Goal: Obtain resource: Download file/media

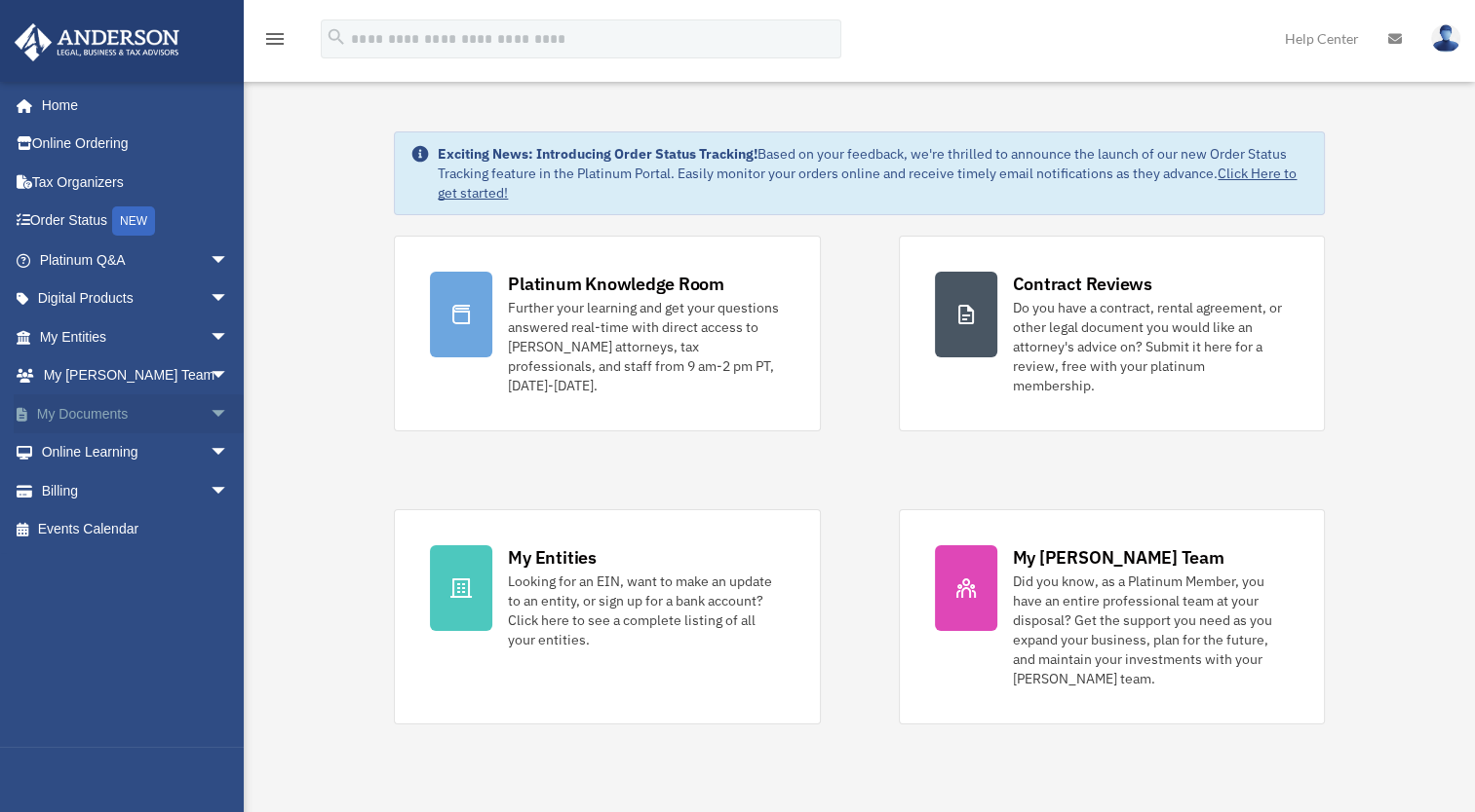
click at [136, 407] on link "My Documents arrow_drop_down" at bounding box center [136, 413] width 245 height 39
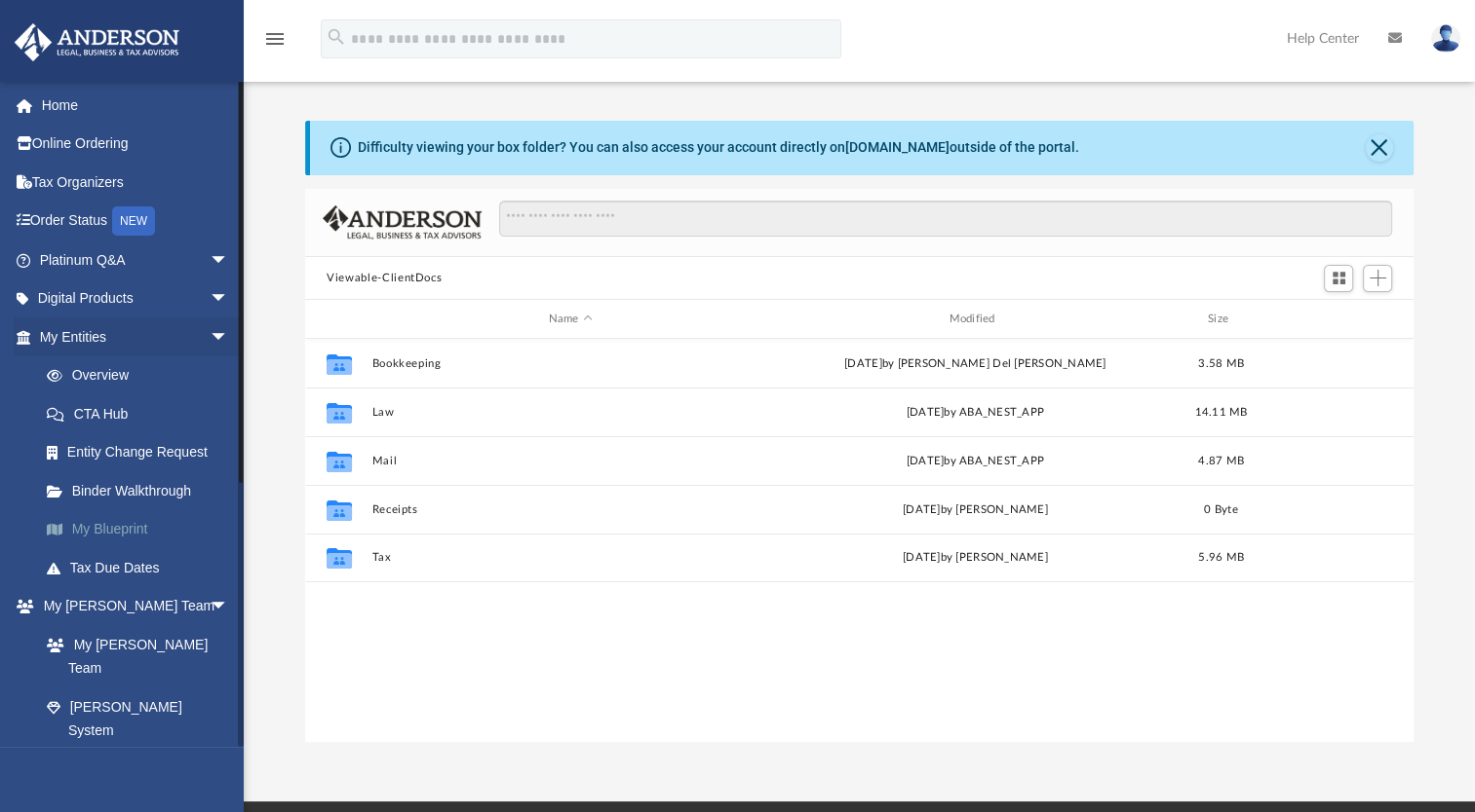
scroll to position [427, 1091]
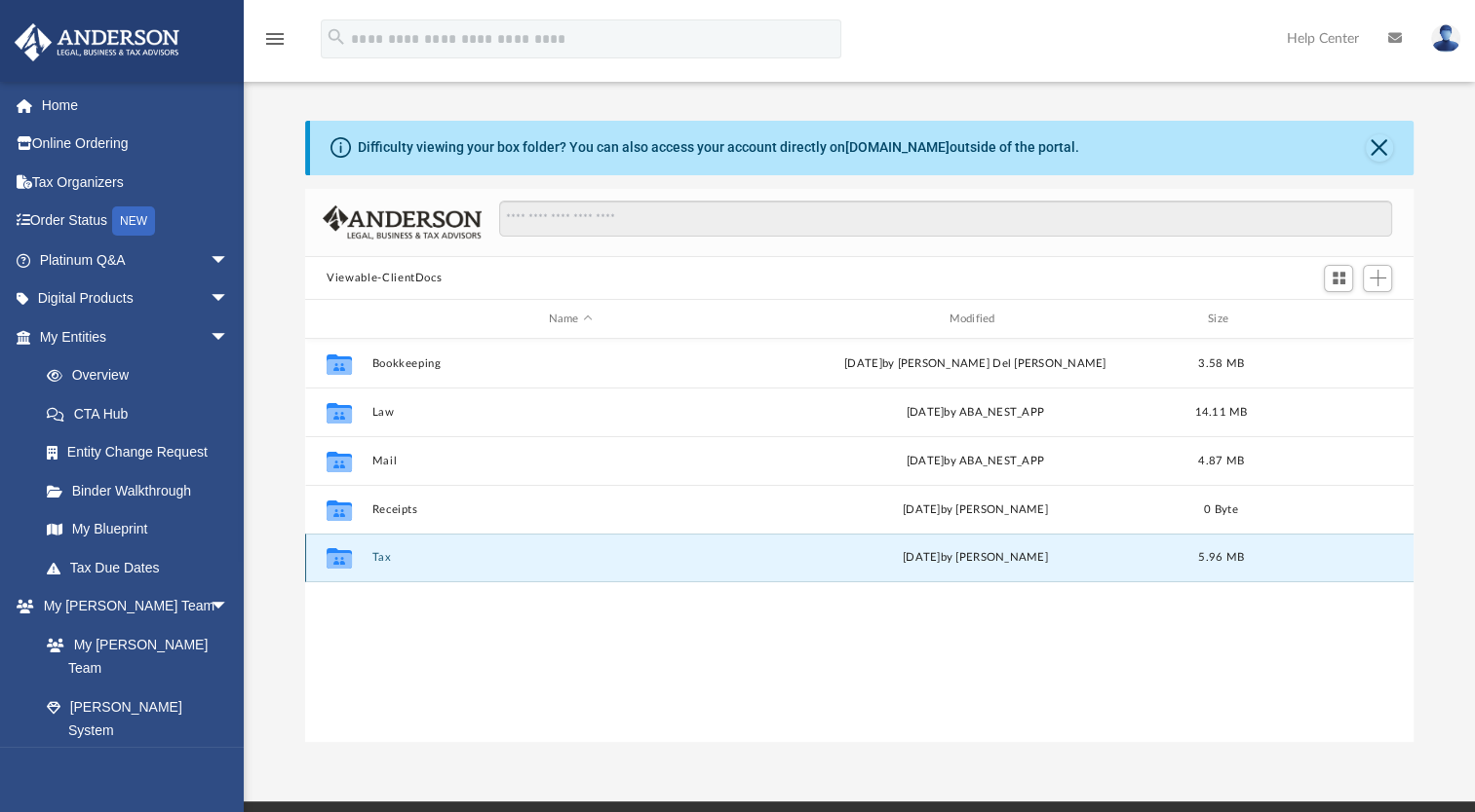
click at [373, 561] on button "Tax" at bounding box center [571, 557] width 397 height 13
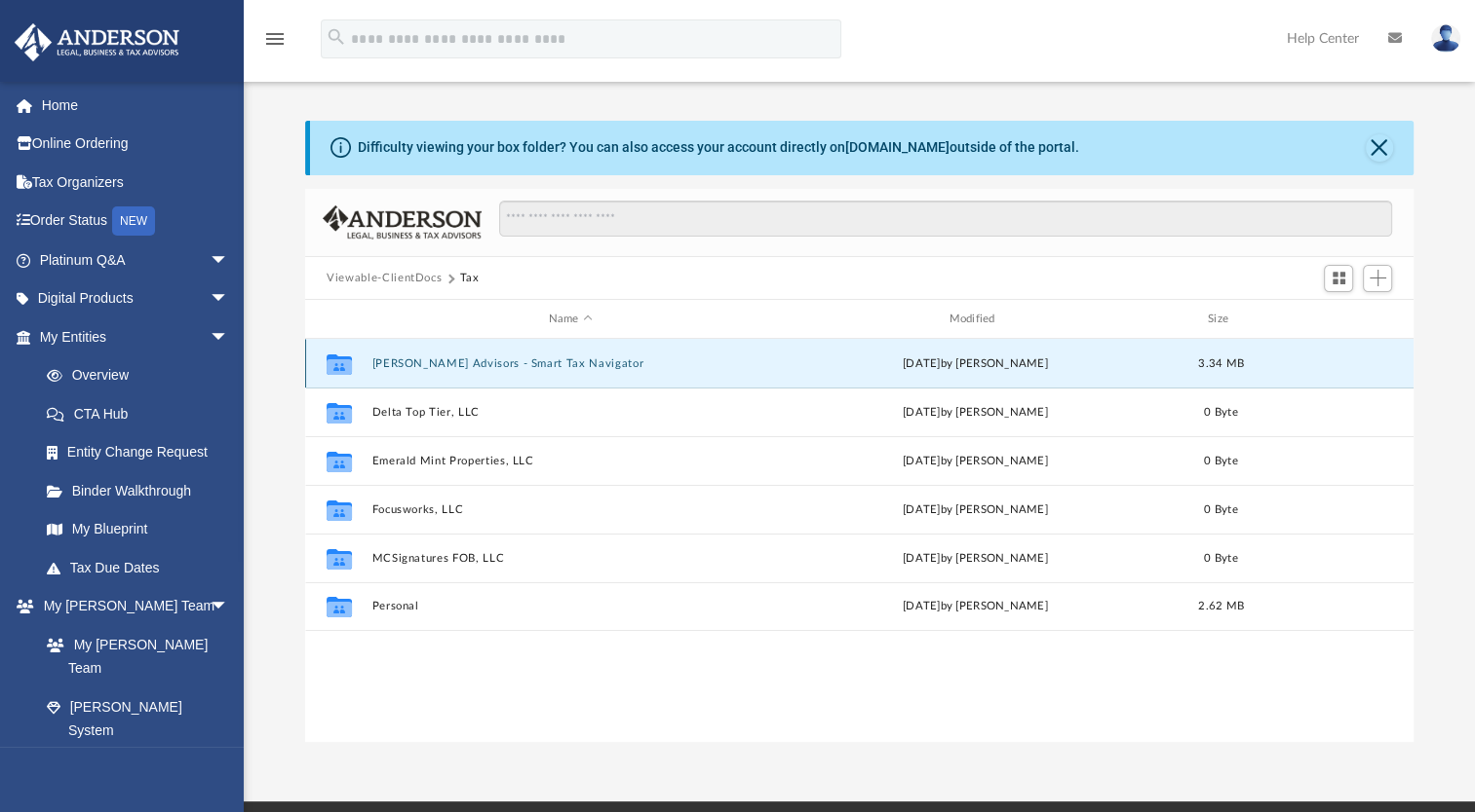
click at [406, 366] on button "[PERSON_NAME] Advisors - Smart Tax Navigator" at bounding box center [571, 364] width 397 height 13
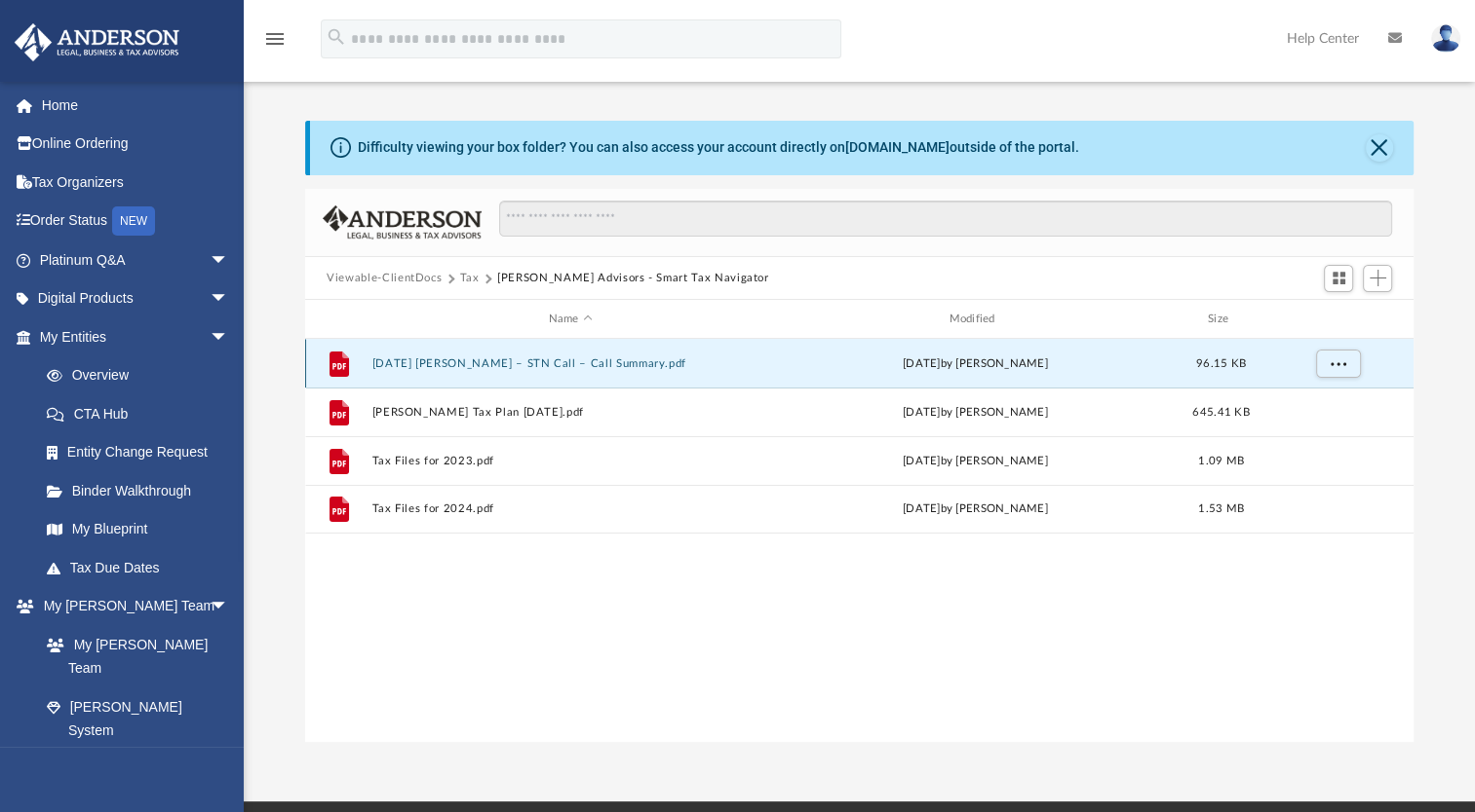
click at [473, 370] on button "[DATE] [PERSON_NAME] – STN Call – Call Summary.pdf" at bounding box center [571, 364] width 397 height 13
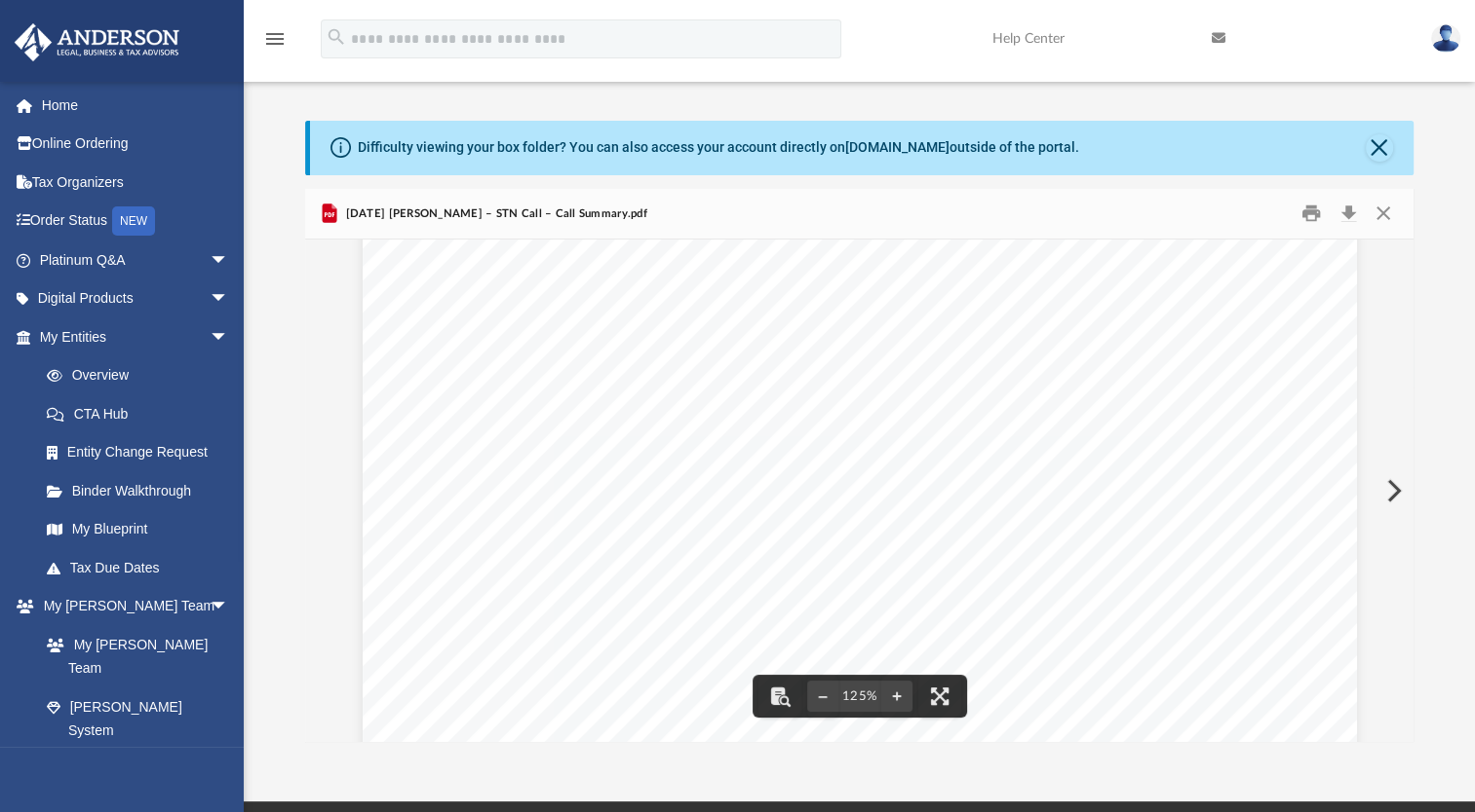
scroll to position [0, 0]
click at [1380, 146] on button "Close" at bounding box center [1378, 148] width 27 height 27
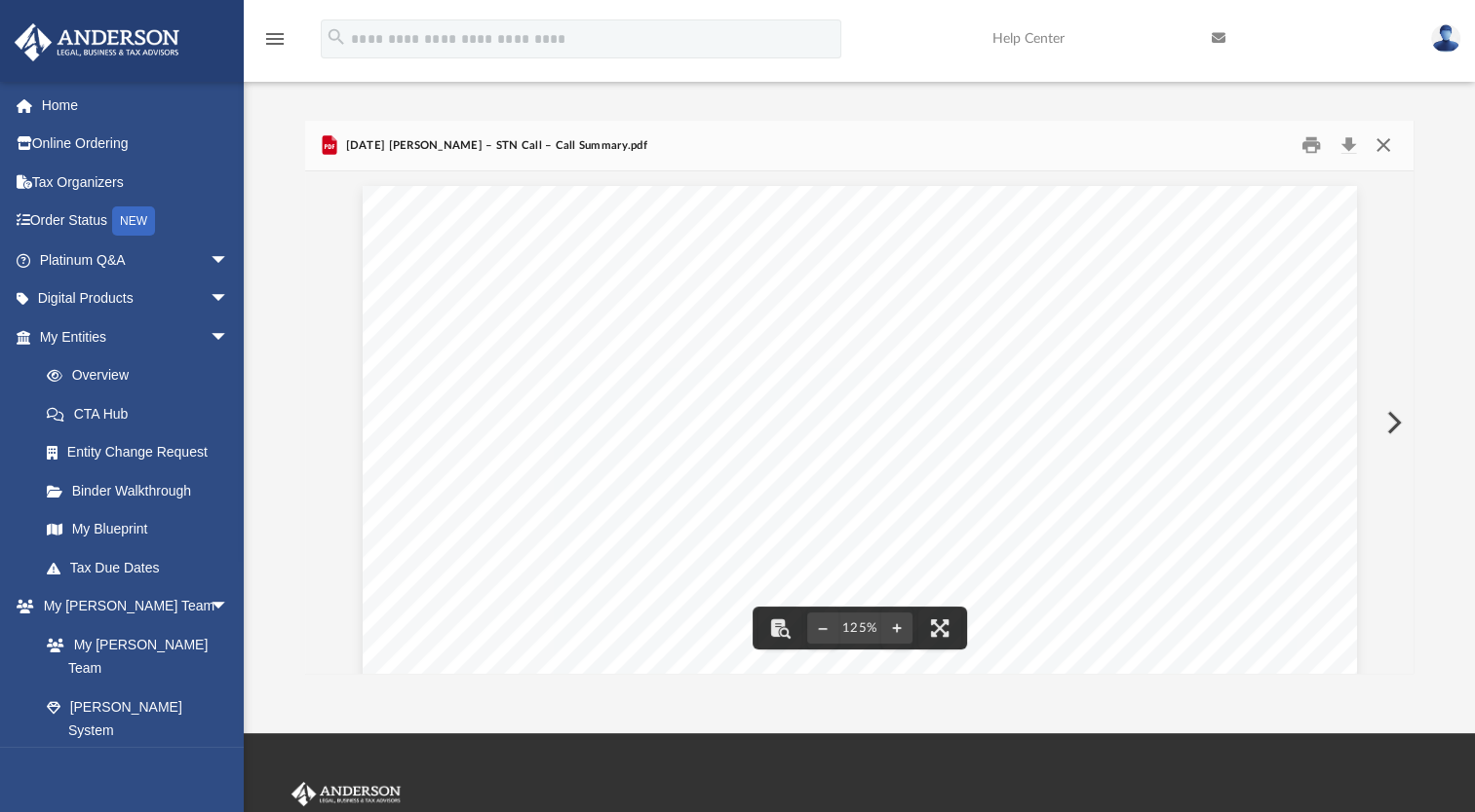
click at [1371, 148] on button "Close" at bounding box center [1381, 146] width 35 height 30
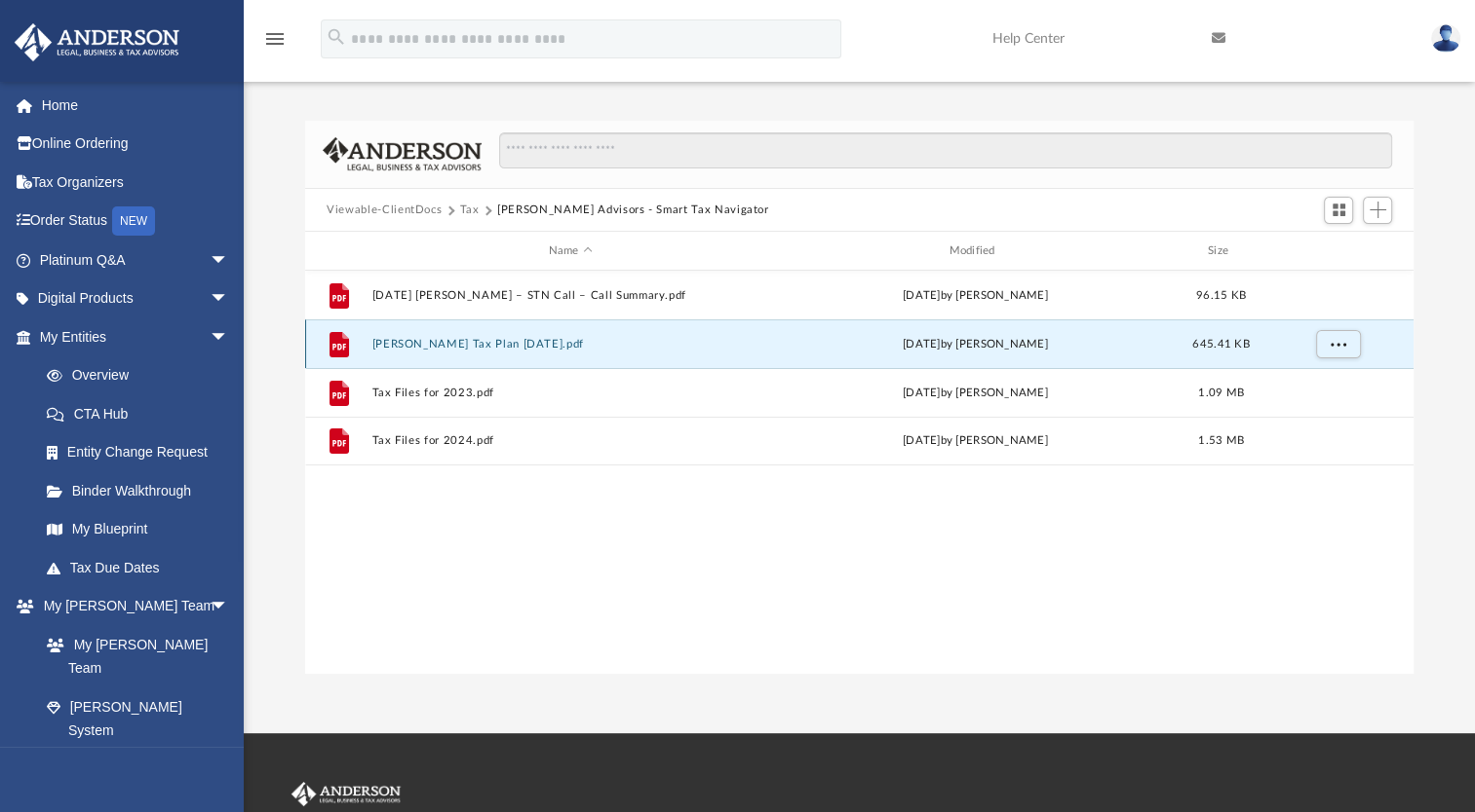
click at [441, 345] on button "[PERSON_NAME] Tax Plan [DATE].pdf" at bounding box center [571, 344] width 397 height 13
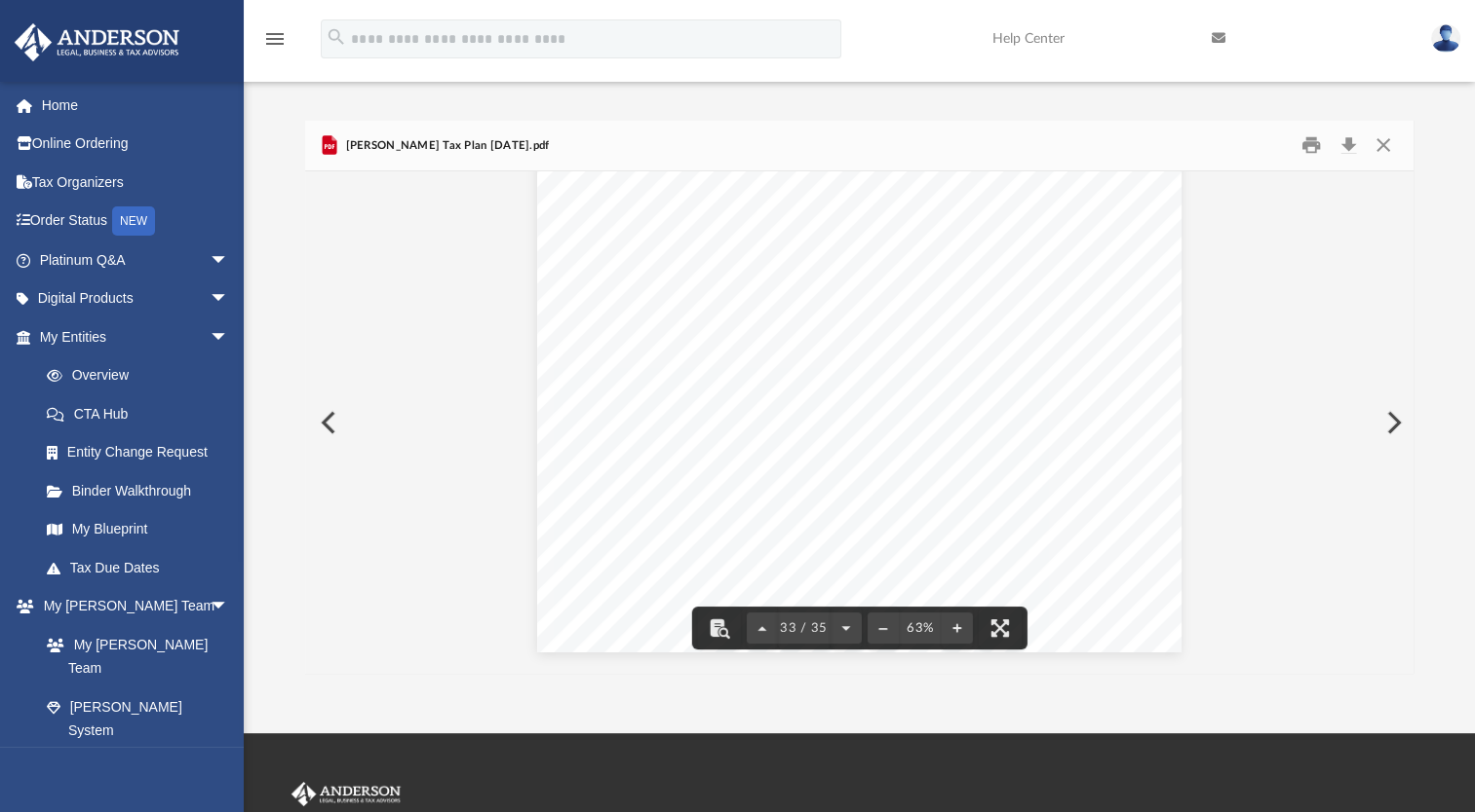
scroll to position [19166, 0]
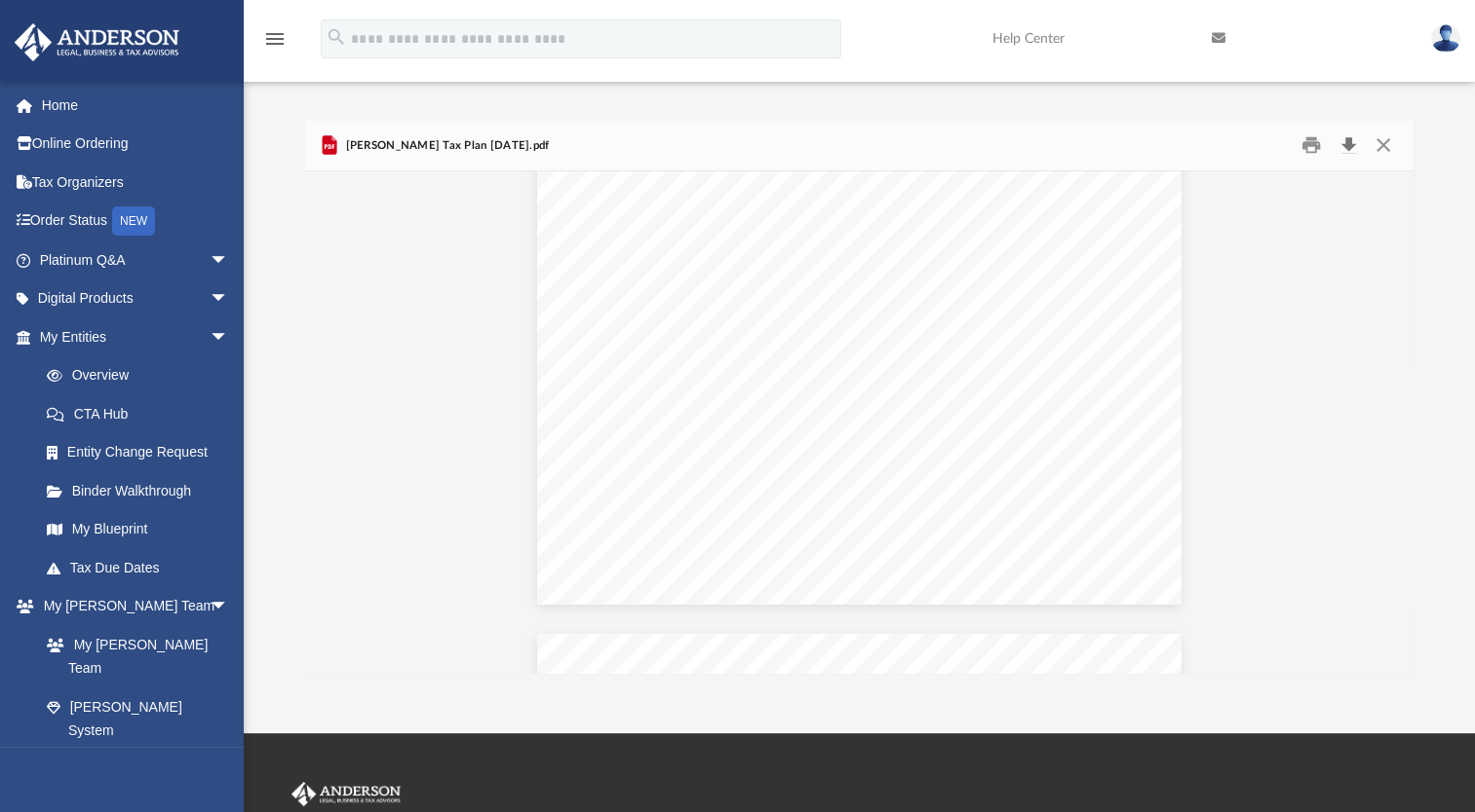
click at [1343, 146] on button "Download" at bounding box center [1347, 146] width 35 height 30
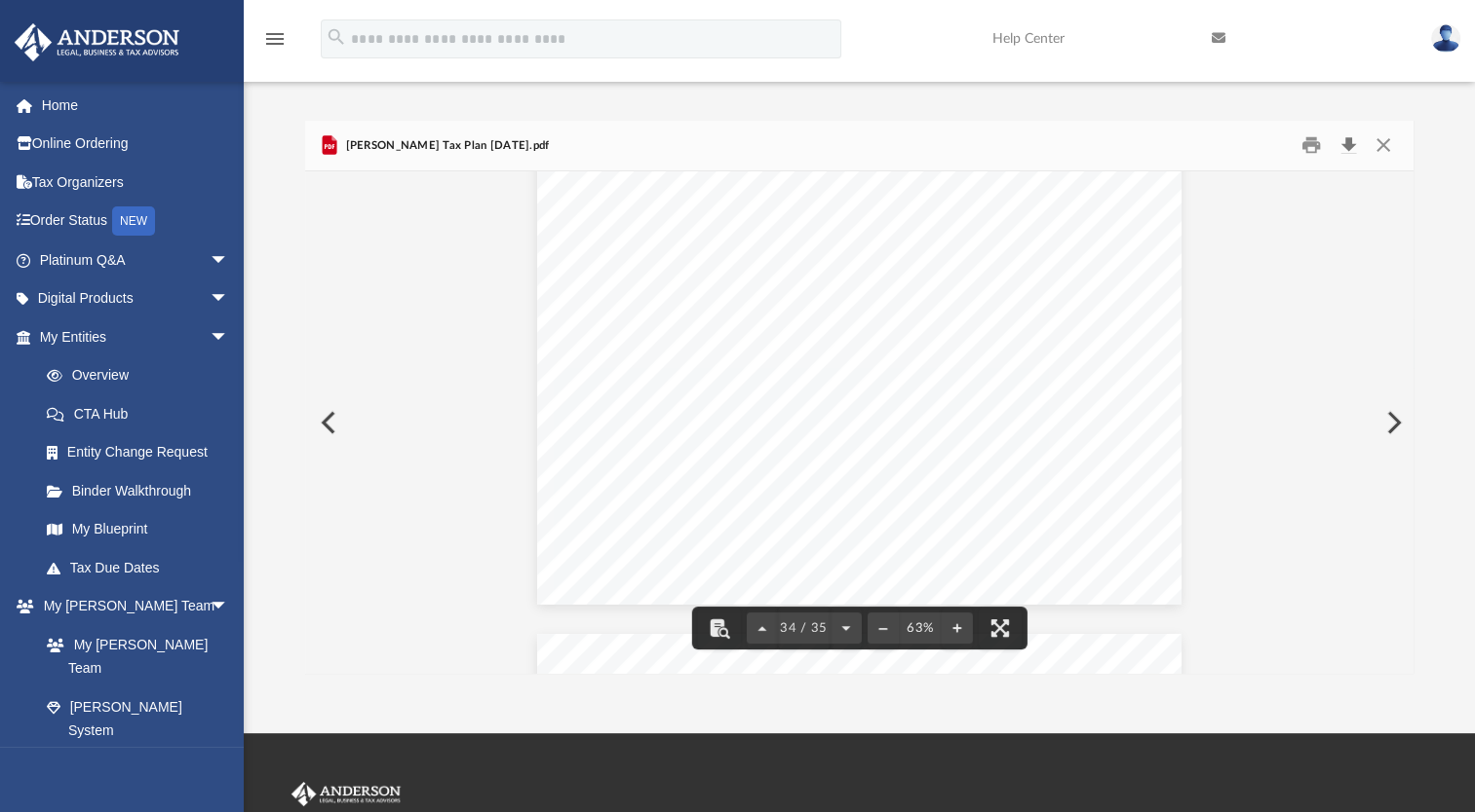
click at [1349, 146] on button "Download" at bounding box center [1347, 146] width 35 height 30
click at [1384, 149] on button "Close" at bounding box center [1381, 146] width 35 height 30
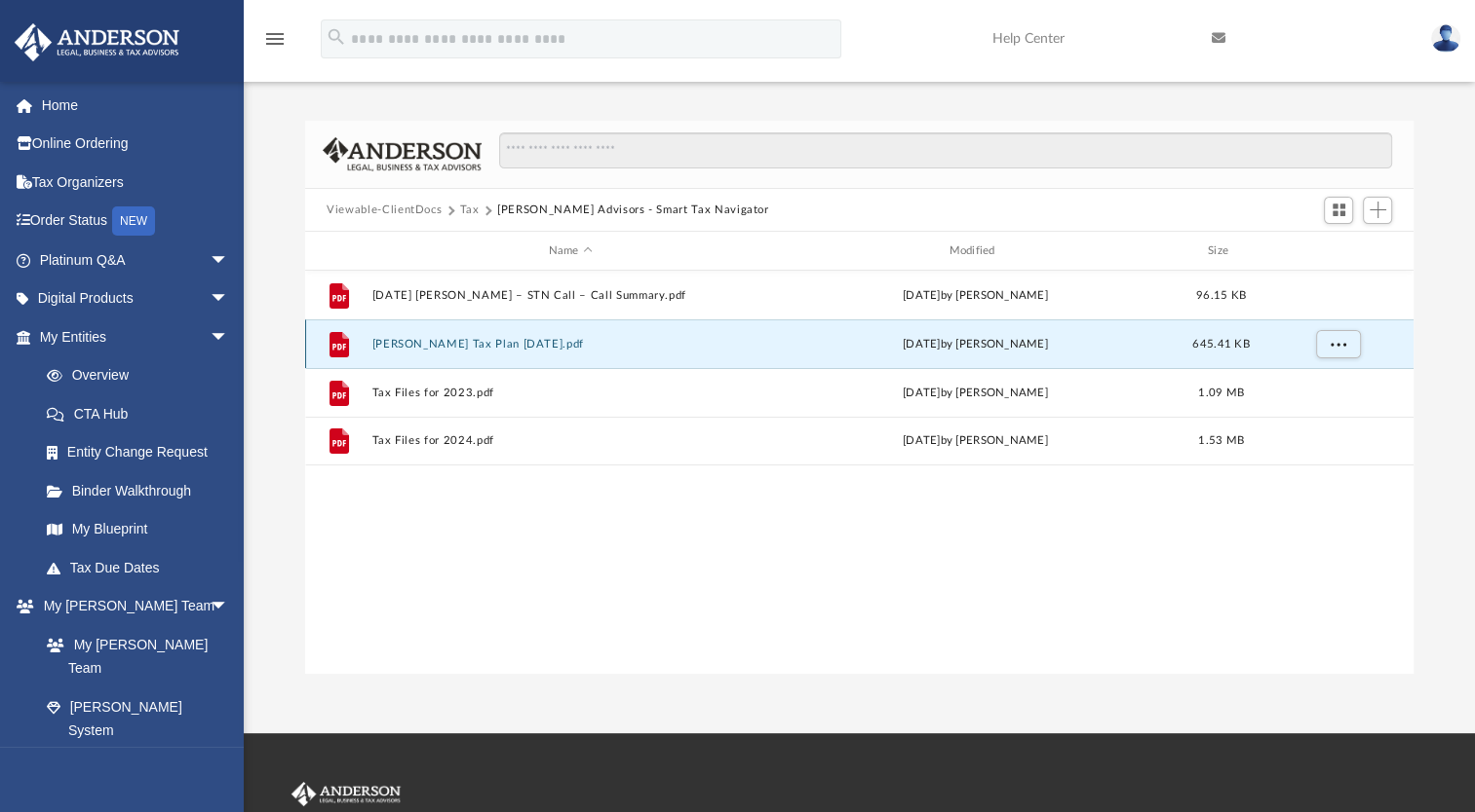
click at [472, 341] on button "[PERSON_NAME] Tax Plan [DATE].pdf" at bounding box center [571, 344] width 397 height 13
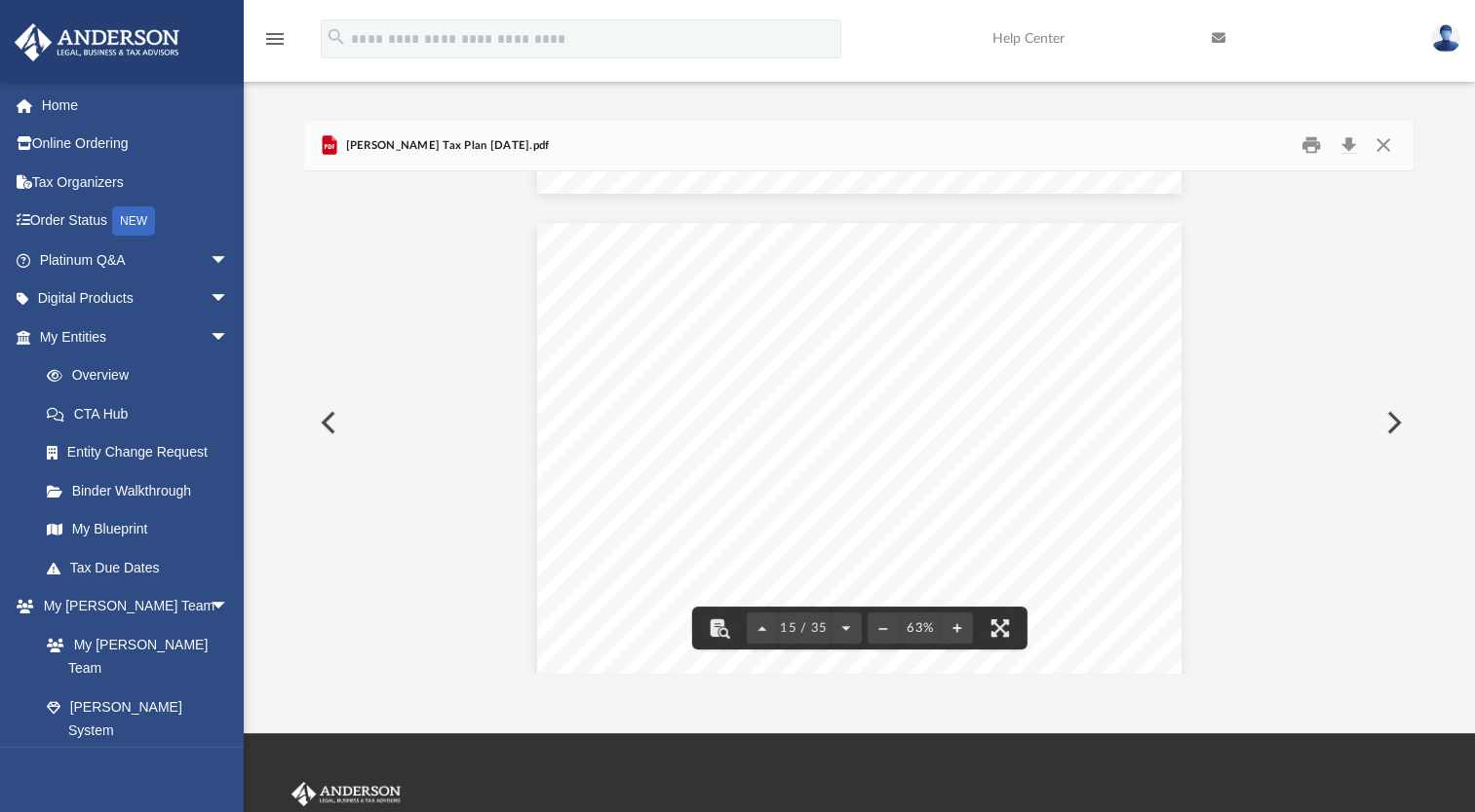
scroll to position [7404, 0]
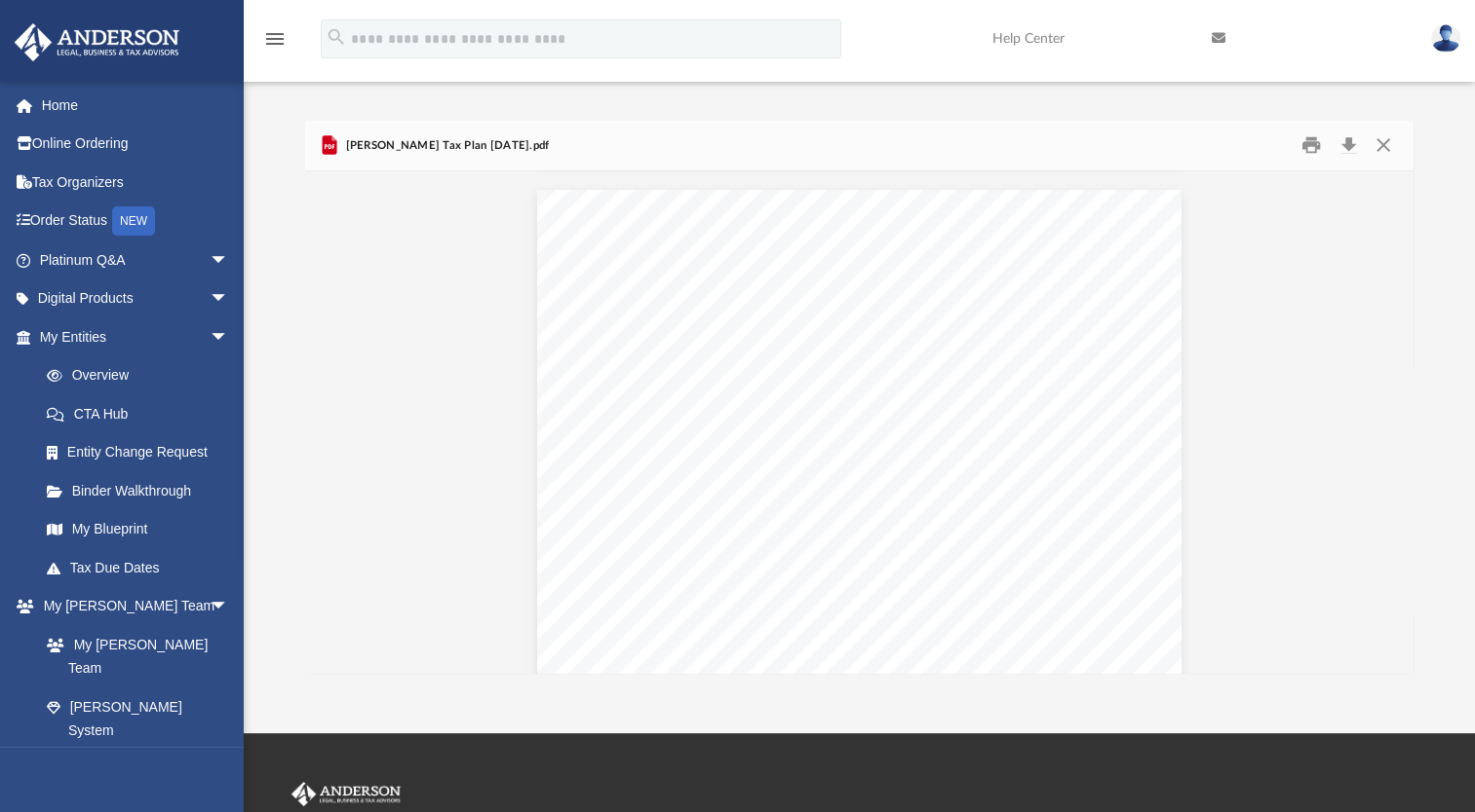
scroll to position [4773, 0]
click at [78, 228] on link "Order Status NEW" at bounding box center [136, 222] width 245 height 40
